Goal: Information Seeking & Learning: Learn about a topic

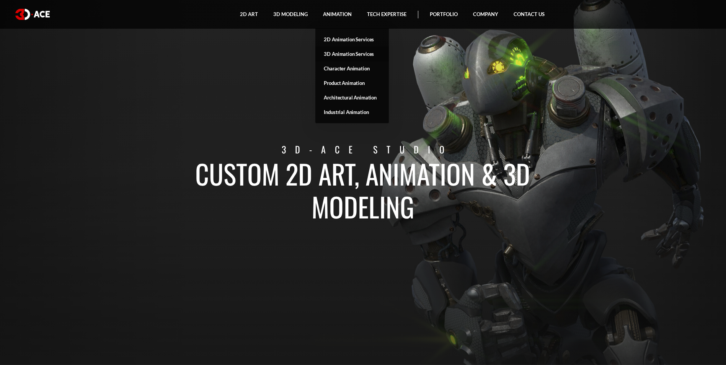
click at [334, 52] on link "3D Animation Services" at bounding box center [351, 54] width 73 height 15
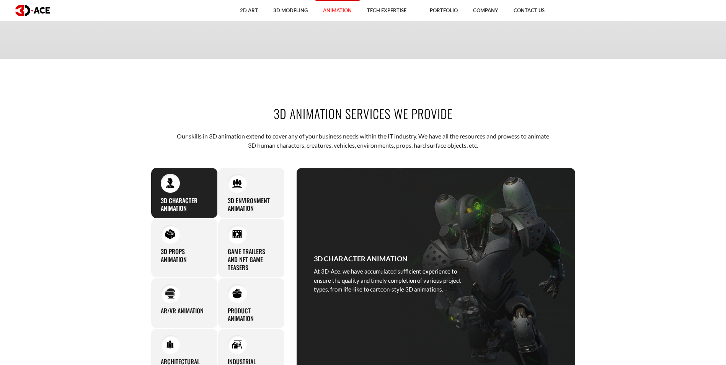
scroll to position [344, 0]
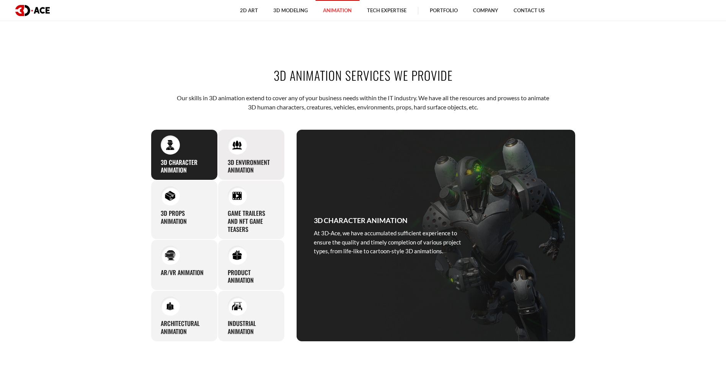
click at [252, 171] on h3 "3D Environment Animation" at bounding box center [251, 166] width 47 height 16
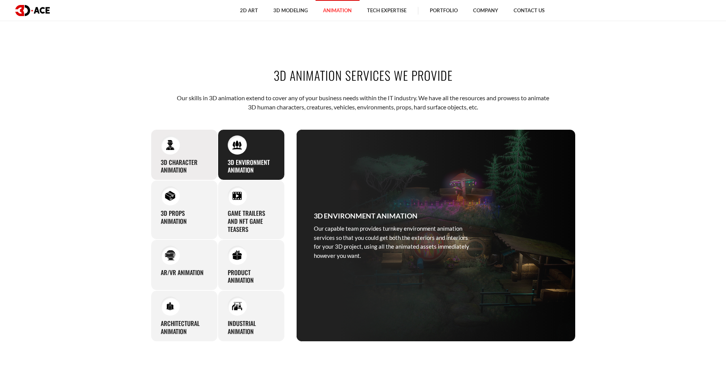
click at [186, 176] on div "3D Character Animation At 3D-Ace, we have accumulated sufficient experience to …" at bounding box center [184, 154] width 67 height 51
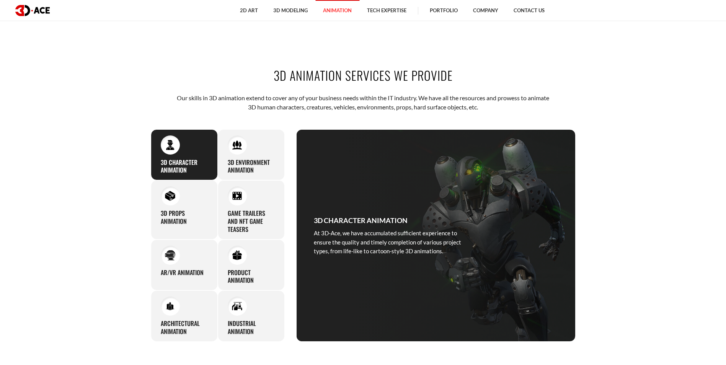
click at [212, 176] on div "3D Character Animation At 3D-Ace, we have accumulated sufficient experience to …" at bounding box center [184, 154] width 67 height 51
click at [181, 211] on h3 "3D Props Animation" at bounding box center [184, 217] width 47 height 16
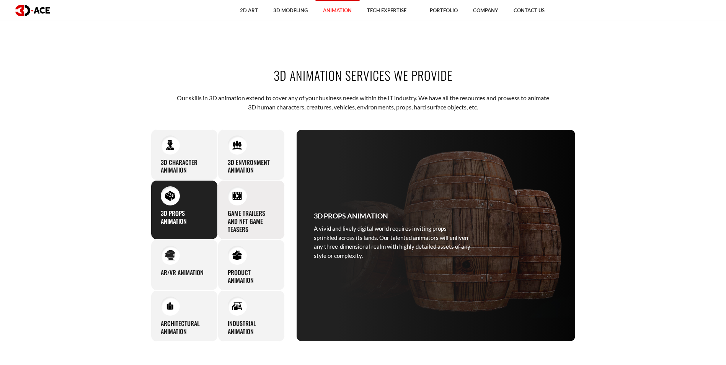
click at [241, 222] on h3 "Game Trailers and NFT Game Teasers" at bounding box center [251, 221] width 47 height 24
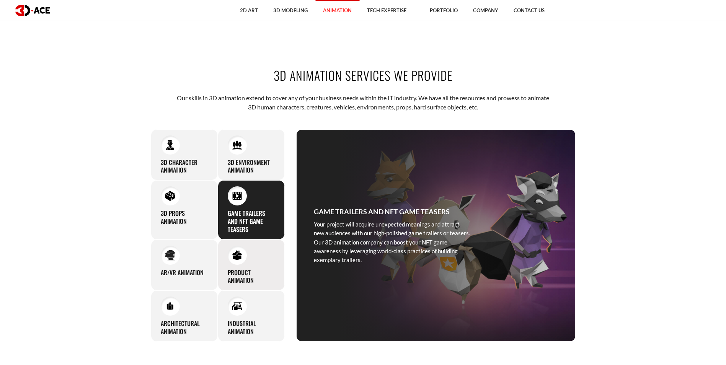
click at [241, 267] on div "Product Animation Our 3D product animation services ensure top-tier visuals to …" at bounding box center [251, 264] width 67 height 51
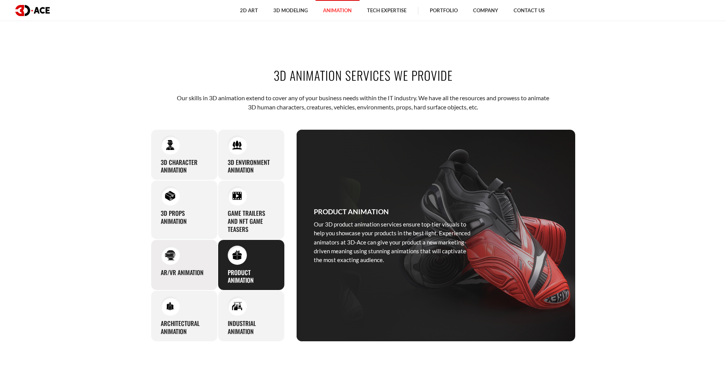
click at [178, 267] on div "AR/VR Animation As an AR and VR animation company, 3D-Ace also offers services …" at bounding box center [184, 264] width 67 height 51
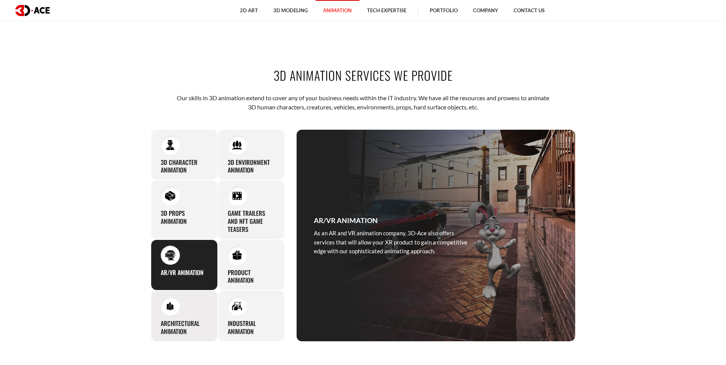
click at [186, 310] on div "Architectural Animation We work with 3D architectural animation to ensure the p…" at bounding box center [184, 315] width 67 height 51
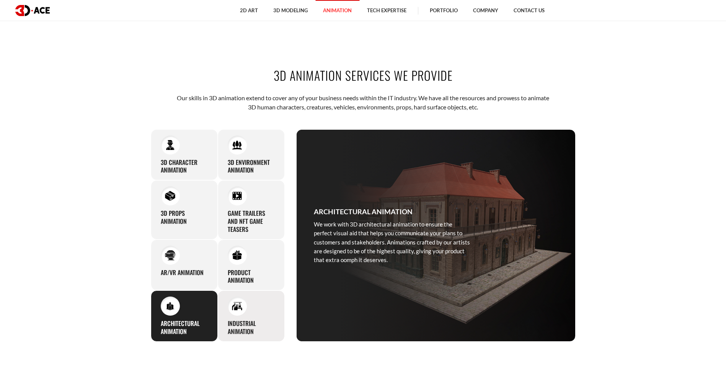
click at [228, 310] on div at bounding box center [237, 305] width 19 height 19
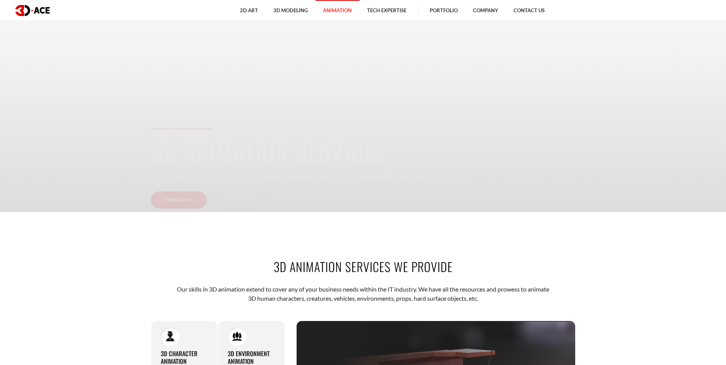
scroll to position [0, 0]
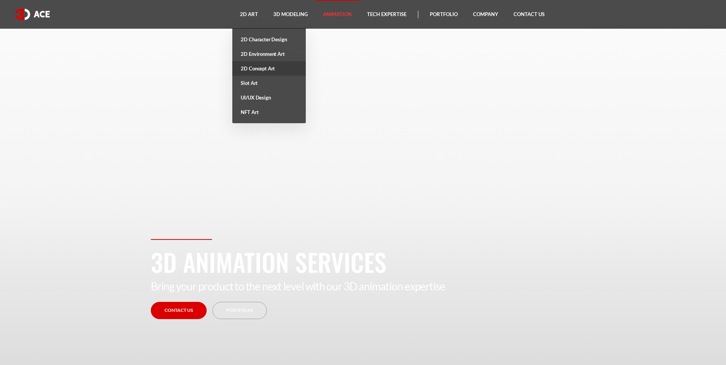
click at [263, 73] on link "2D Concept Art" at bounding box center [268, 68] width 73 height 15
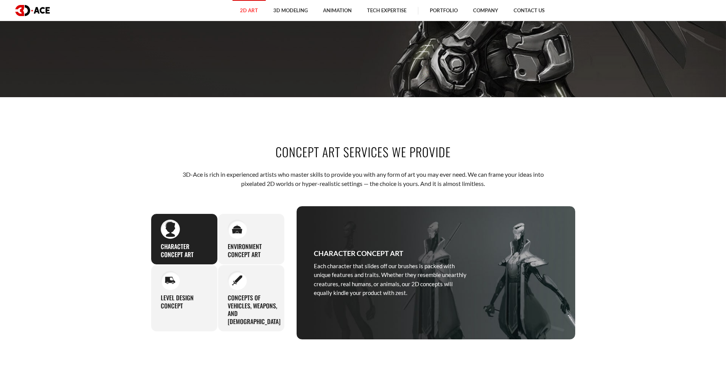
scroll to position [306, 0]
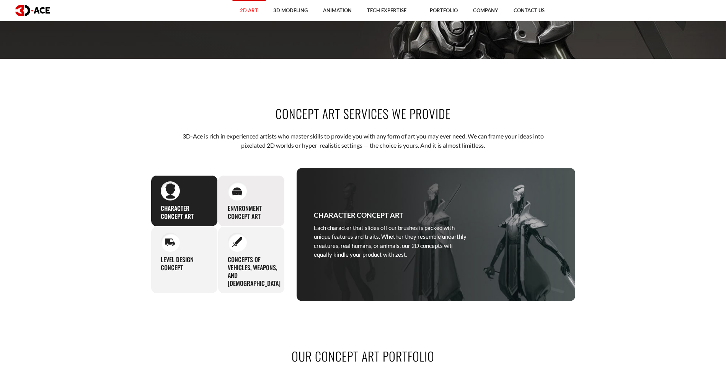
click at [246, 212] on h3 "Environment concept art" at bounding box center [251, 212] width 47 height 16
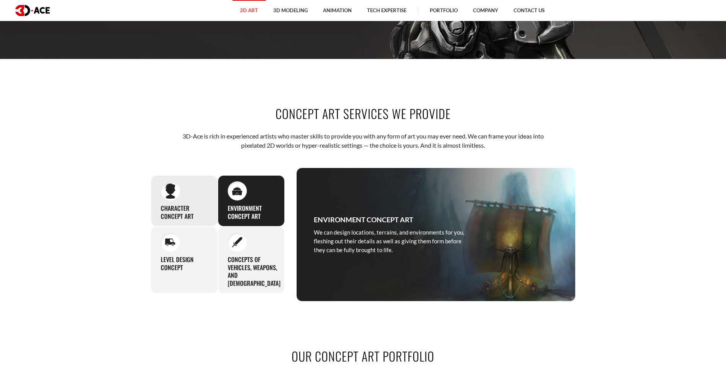
click at [195, 207] on h3 "Character concept art" at bounding box center [184, 212] width 47 height 16
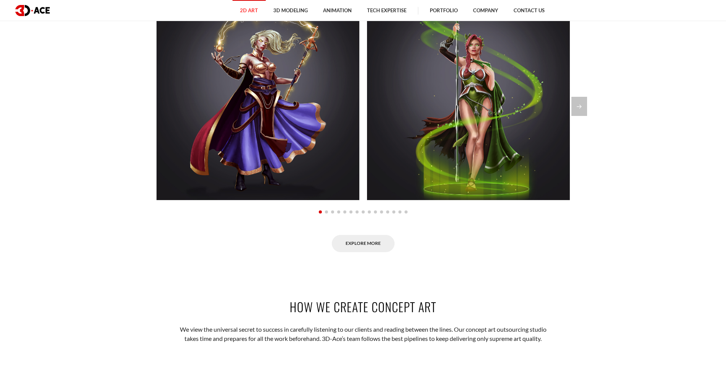
scroll to position [612, 0]
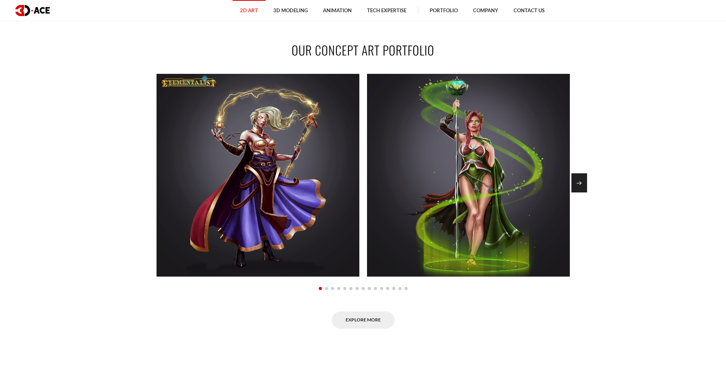
click at [583, 179] on div "Next slide" at bounding box center [579, 182] width 16 height 19
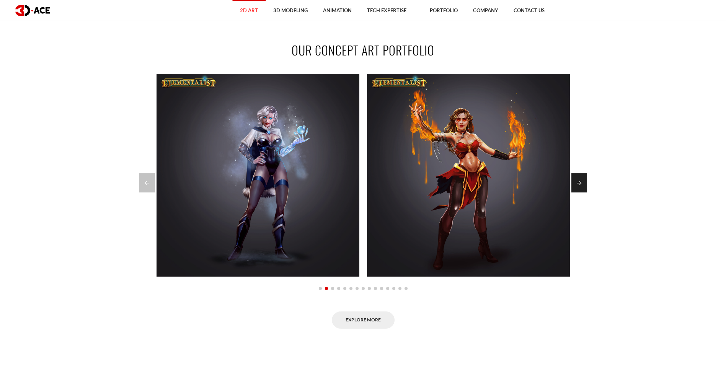
click at [583, 179] on div "Next slide" at bounding box center [579, 182] width 16 height 19
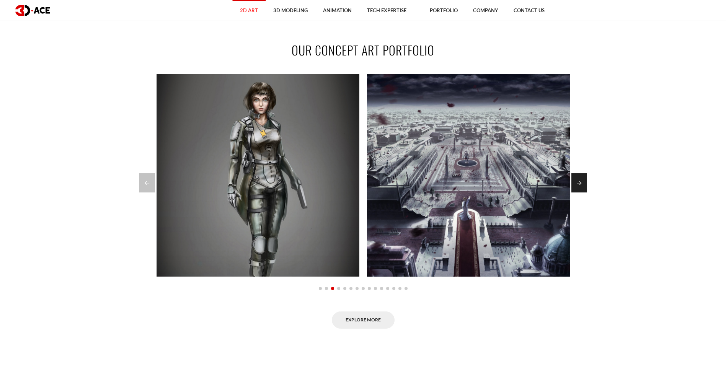
click at [583, 179] on div "Next slide" at bounding box center [579, 182] width 16 height 19
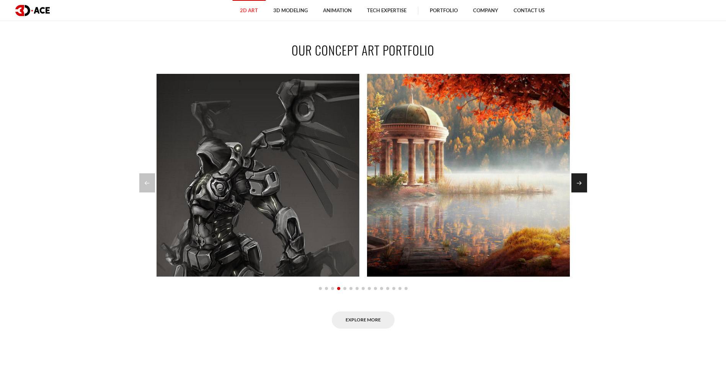
click at [583, 179] on div "Next slide" at bounding box center [579, 182] width 16 height 19
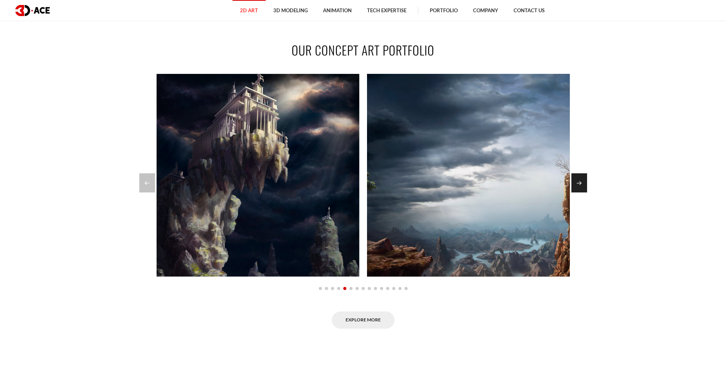
click at [583, 179] on div "Next slide" at bounding box center [579, 182] width 16 height 19
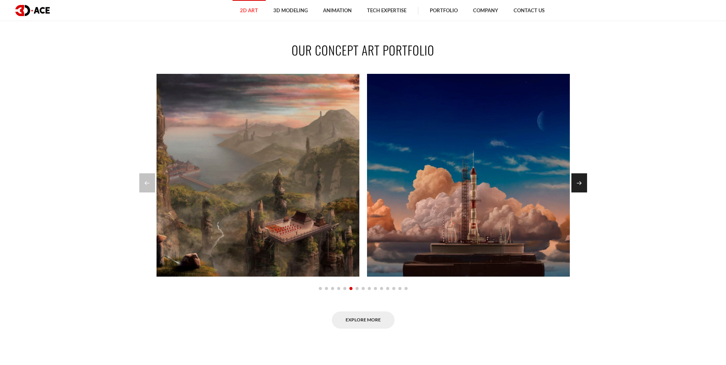
click at [583, 179] on div "Next slide" at bounding box center [579, 182] width 16 height 19
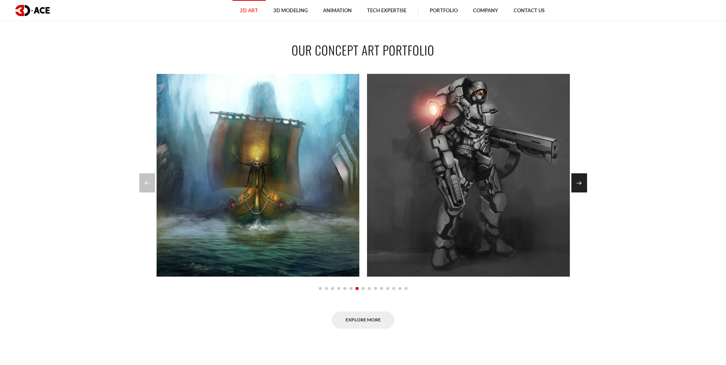
click at [583, 179] on div "Next slide" at bounding box center [579, 182] width 16 height 19
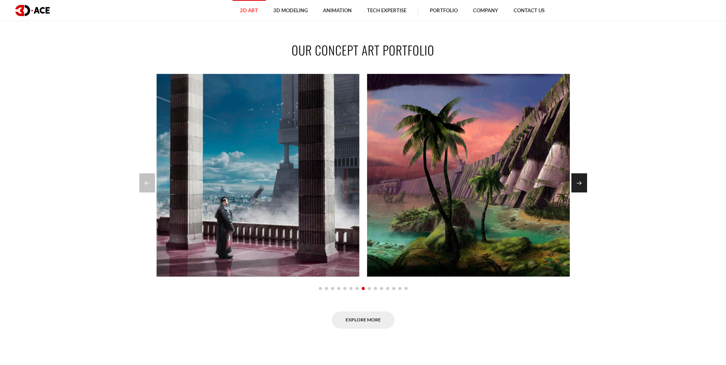
click at [583, 179] on div "Next slide" at bounding box center [579, 182] width 16 height 19
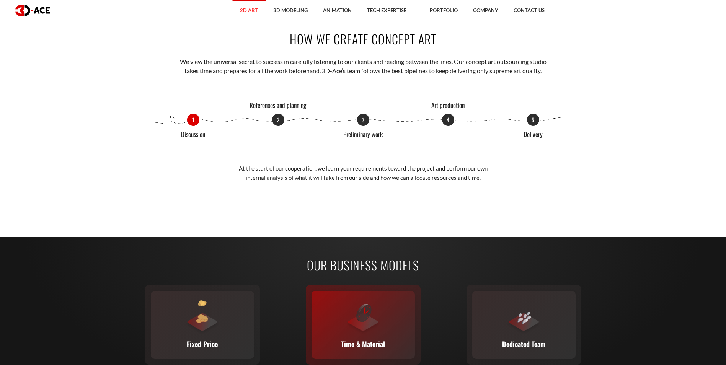
scroll to position [1033, 0]
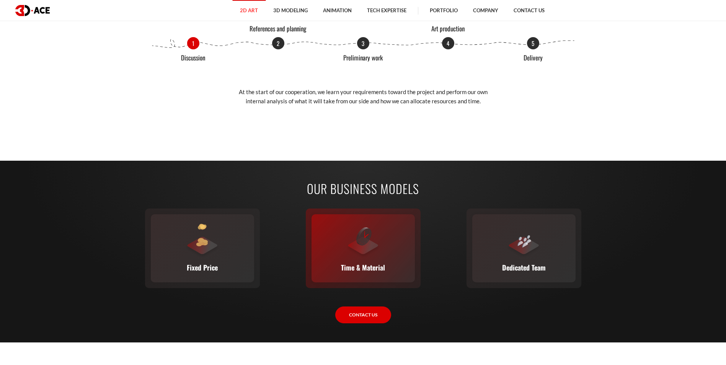
click at [379, 262] on p "Time & Material" at bounding box center [363, 267] width 44 height 11
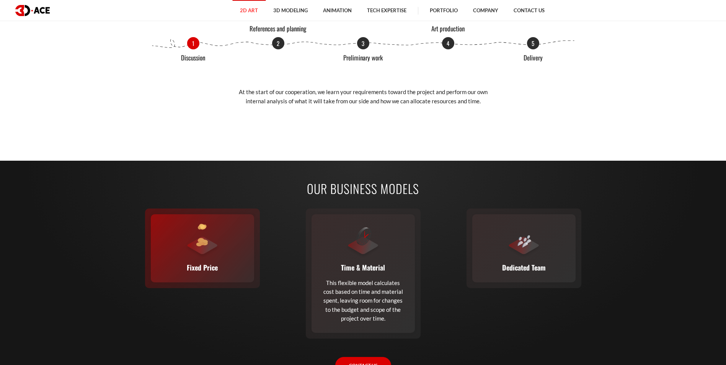
click at [202, 261] on div "Fixed Price You set the budget, we stick to it. The full scope, requirements, t…" at bounding box center [202, 248] width 103 height 68
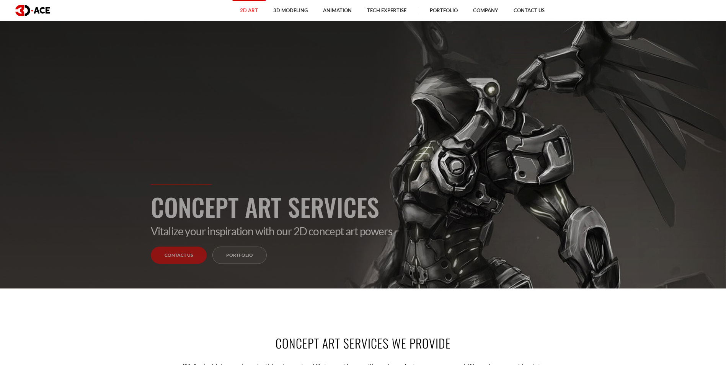
scroll to position [0, 0]
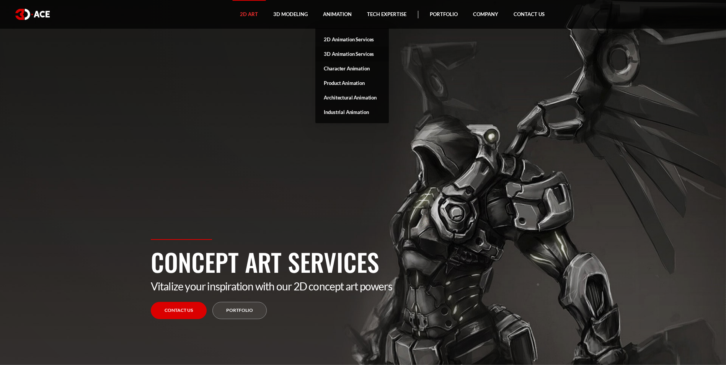
click at [342, 52] on link "3D Animation Services" at bounding box center [351, 54] width 73 height 15
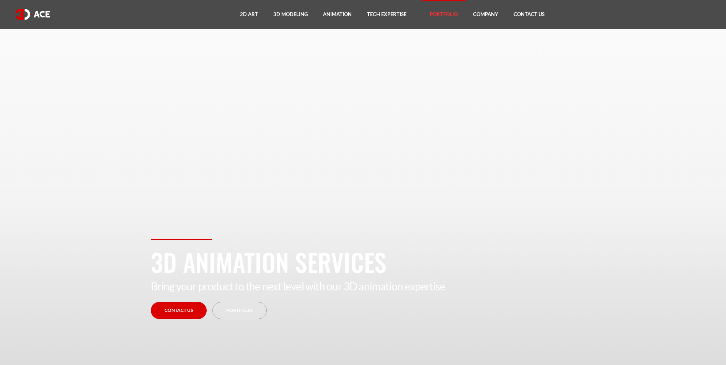
click at [456, 15] on link "Portfolio" at bounding box center [443, 14] width 43 height 29
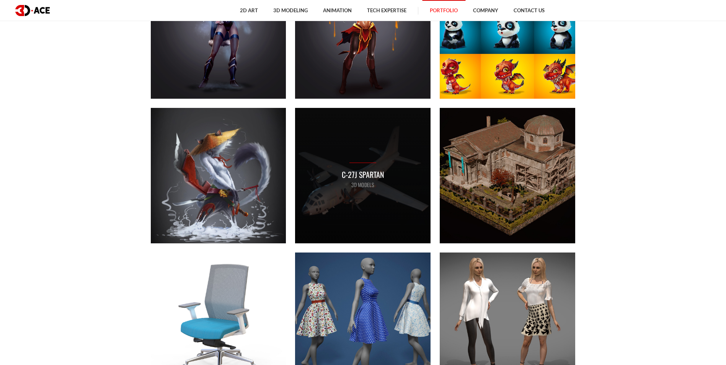
scroll to position [3940, 0]
